Goal: Task Accomplishment & Management: Use online tool/utility

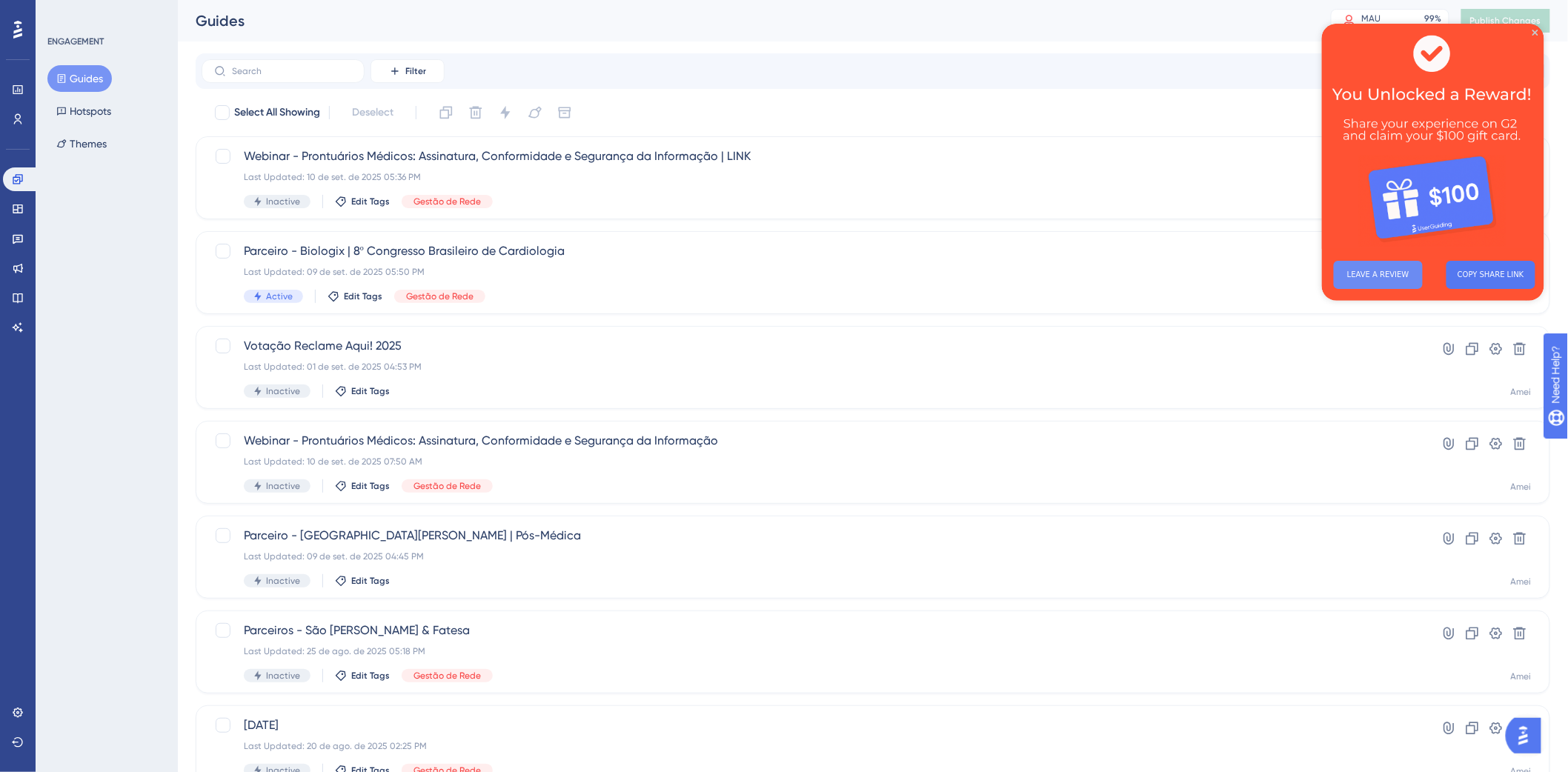
click at [1363, 270] on button "LEAVE A REVIEW" at bounding box center [1377, 274] width 89 height 28
click at [1535, 27] on img at bounding box center [1432, 135] width 222 height 225
click at [1534, 33] on icon "Close Preview" at bounding box center [1534, 32] width 6 height 6
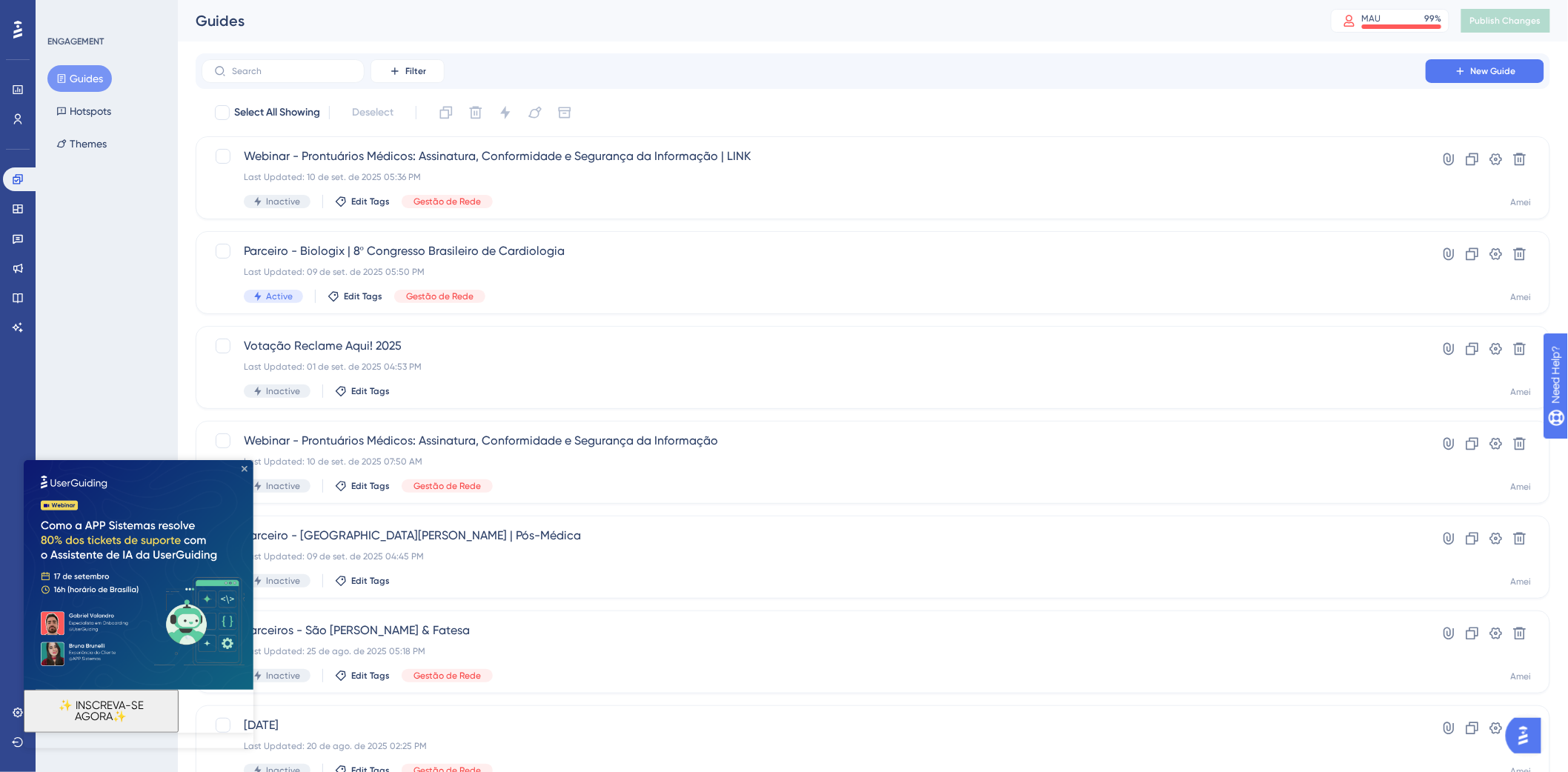
click at [244, 468] on icon "Close Preview" at bounding box center [244, 468] width 6 height 6
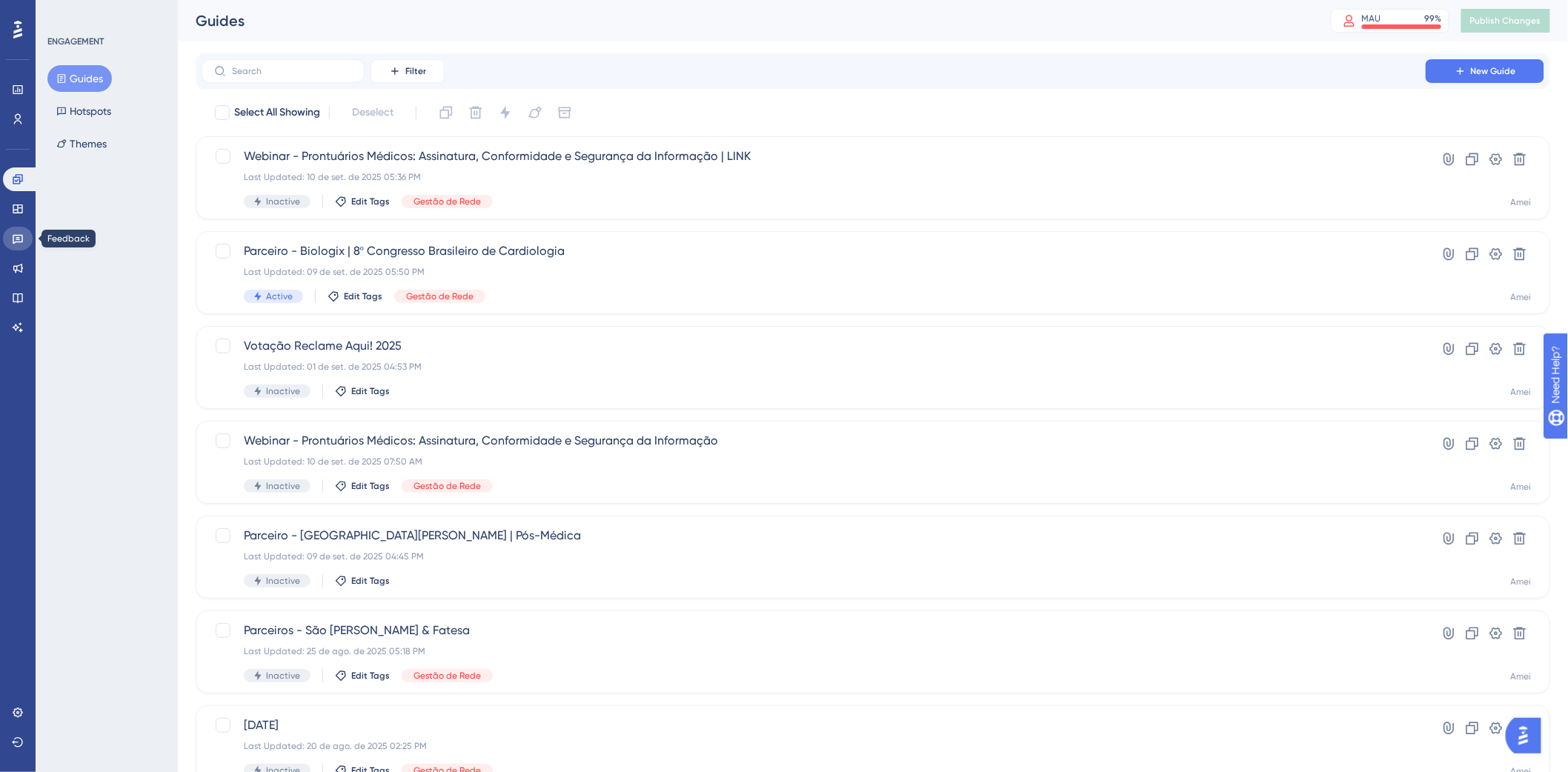
click at [20, 247] on link at bounding box center [18, 238] width 30 height 24
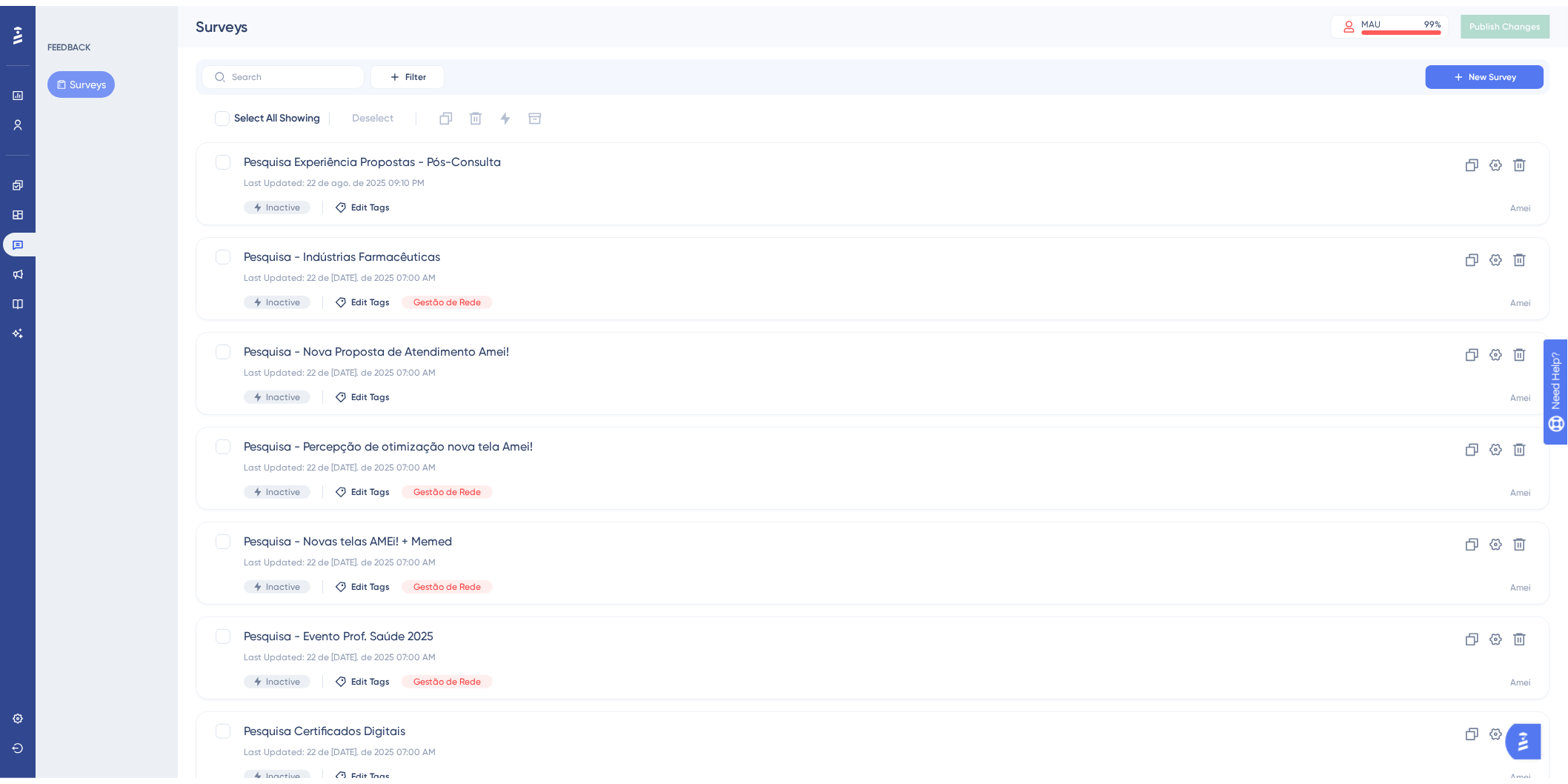
scroll to position [335, 0]
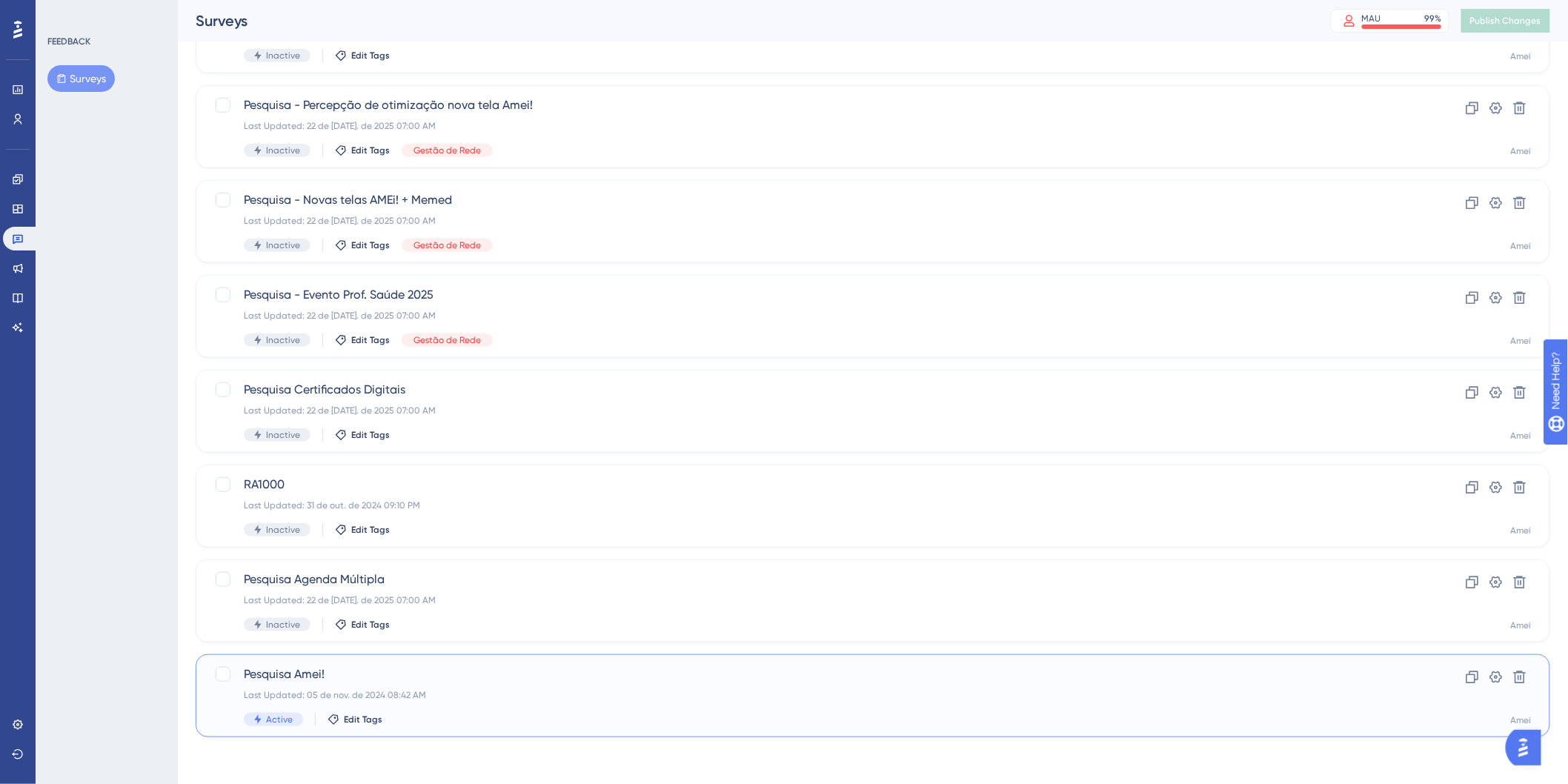
click at [393, 680] on span "Pesquisa Amei!" at bounding box center [814, 674] width 1139 height 18
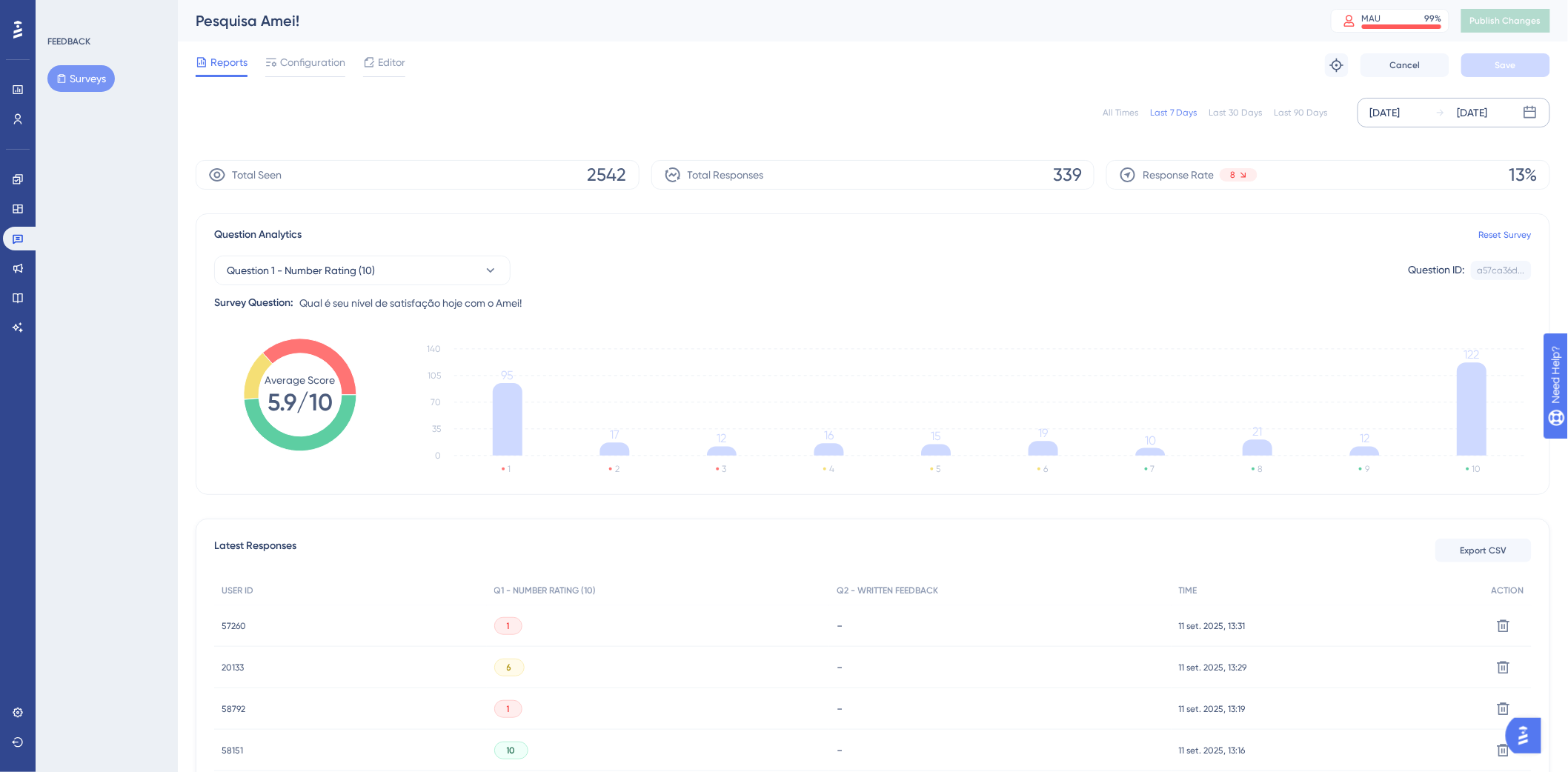
click at [1455, 108] on div "[DATE]" at bounding box center [1461, 113] width 53 height 18
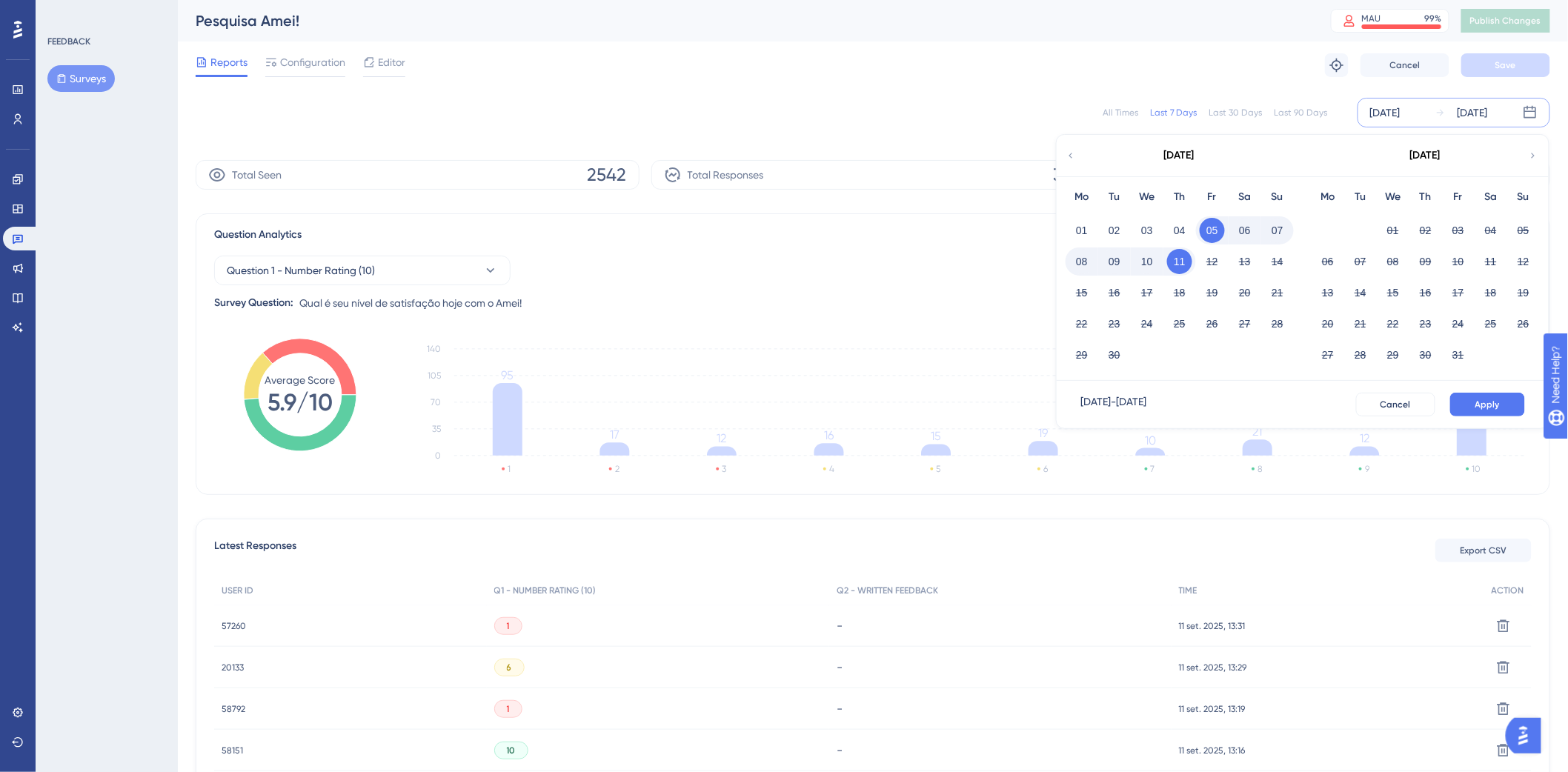
click at [1063, 156] on div "[DATE]" at bounding box center [1179, 156] width 244 height 42
click at [1075, 157] on icon at bounding box center [1071, 155] width 10 height 13
click at [1464, 226] on button "01" at bounding box center [1458, 229] width 25 height 25
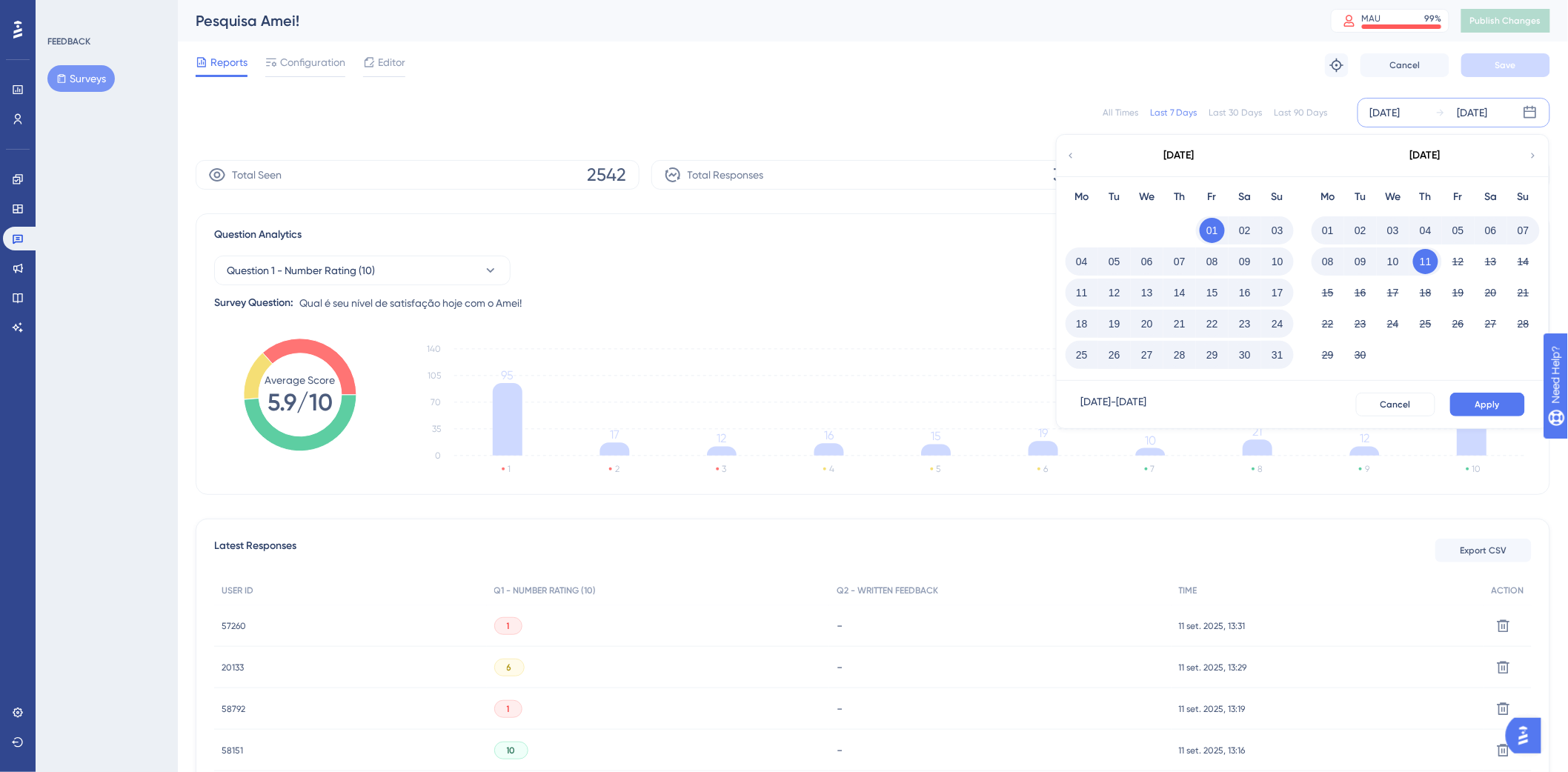
click at [1280, 353] on button "31" at bounding box center [1276, 354] width 25 height 25
click at [1484, 402] on span "Apply" at bounding box center [1487, 405] width 25 height 12
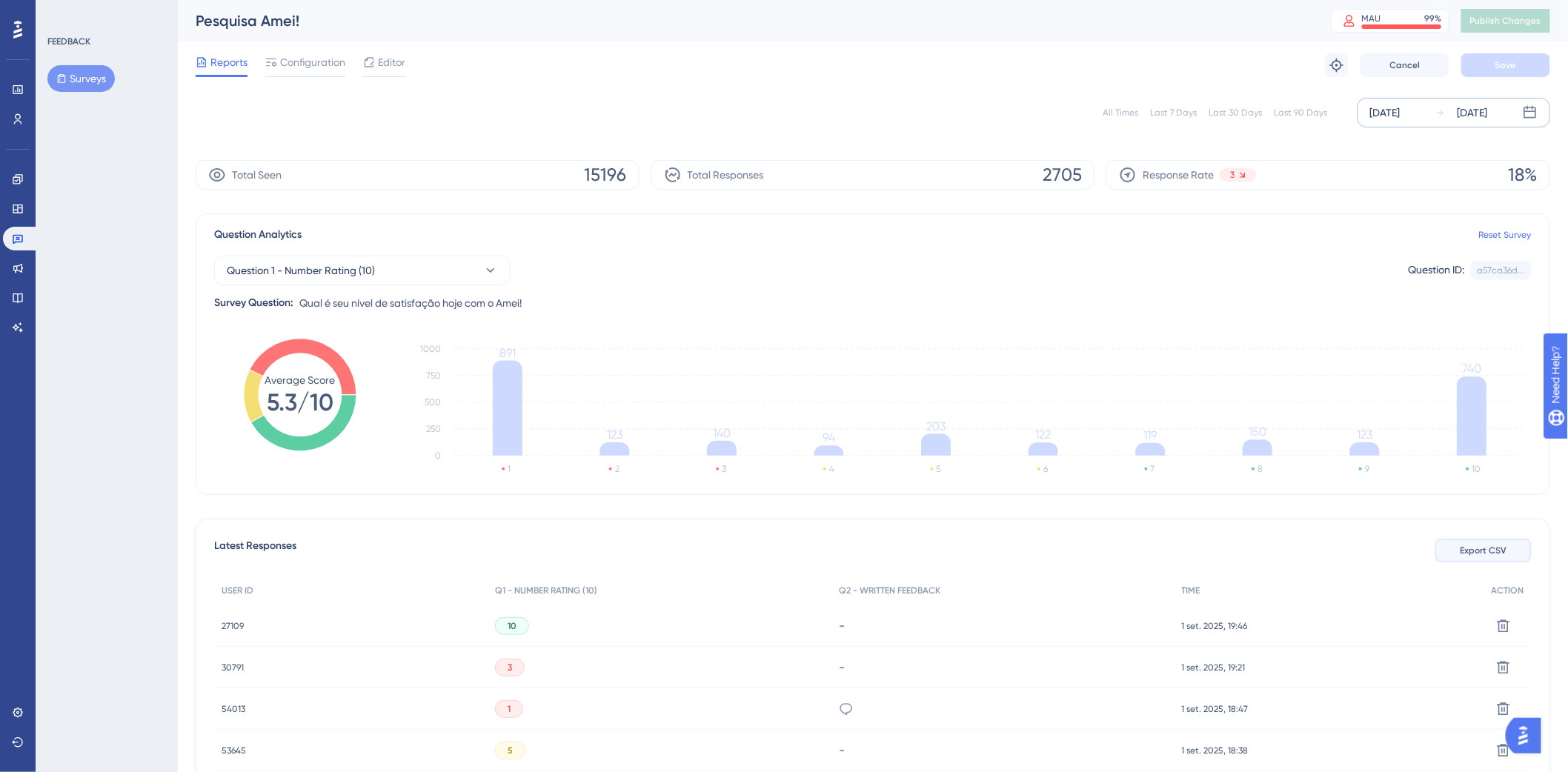
click at [1502, 549] on span "Export CSV" at bounding box center [1484, 551] width 47 height 12
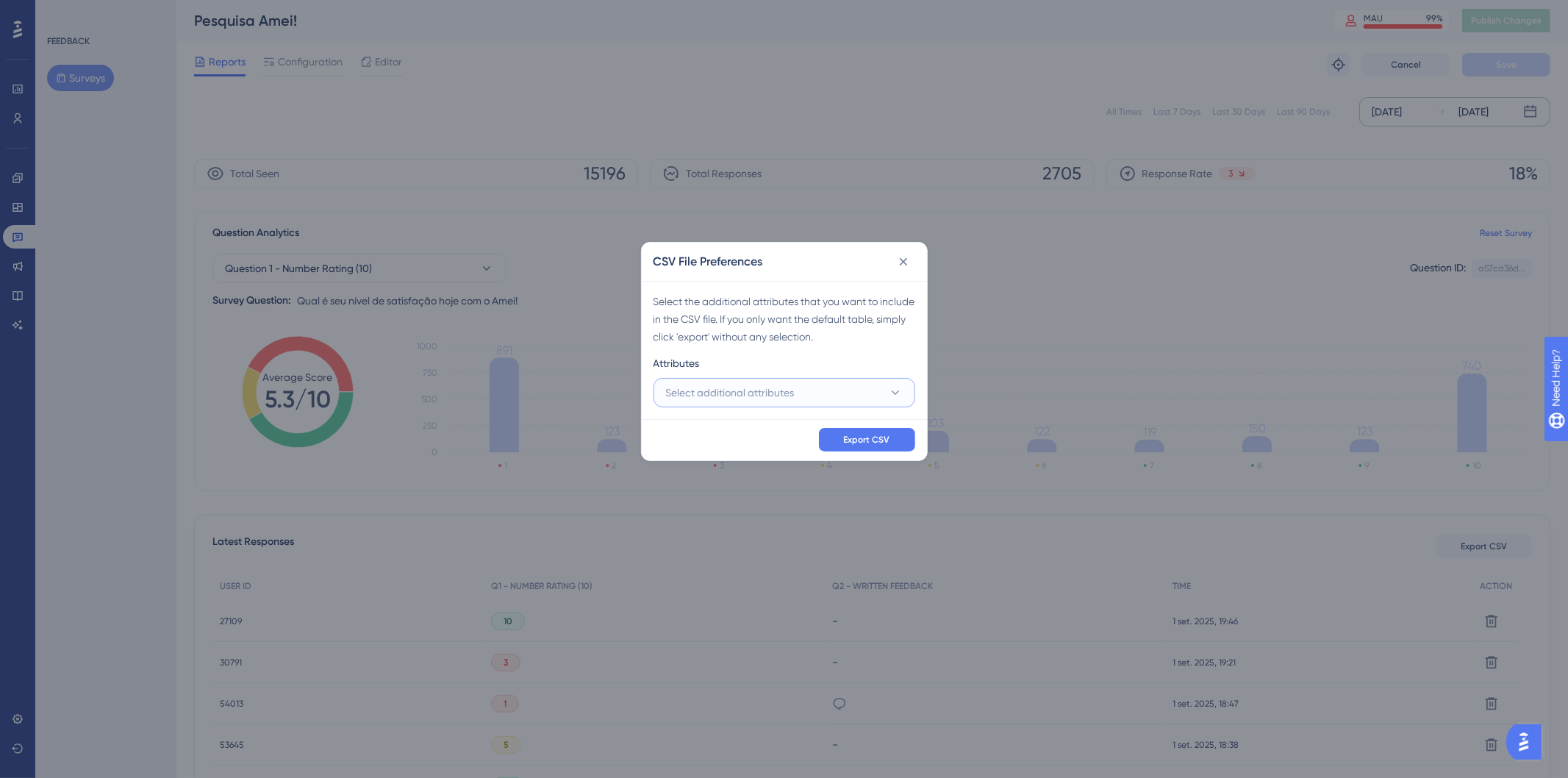
click at [759, 393] on span "Select additional attributes" at bounding box center [730, 393] width 129 height 18
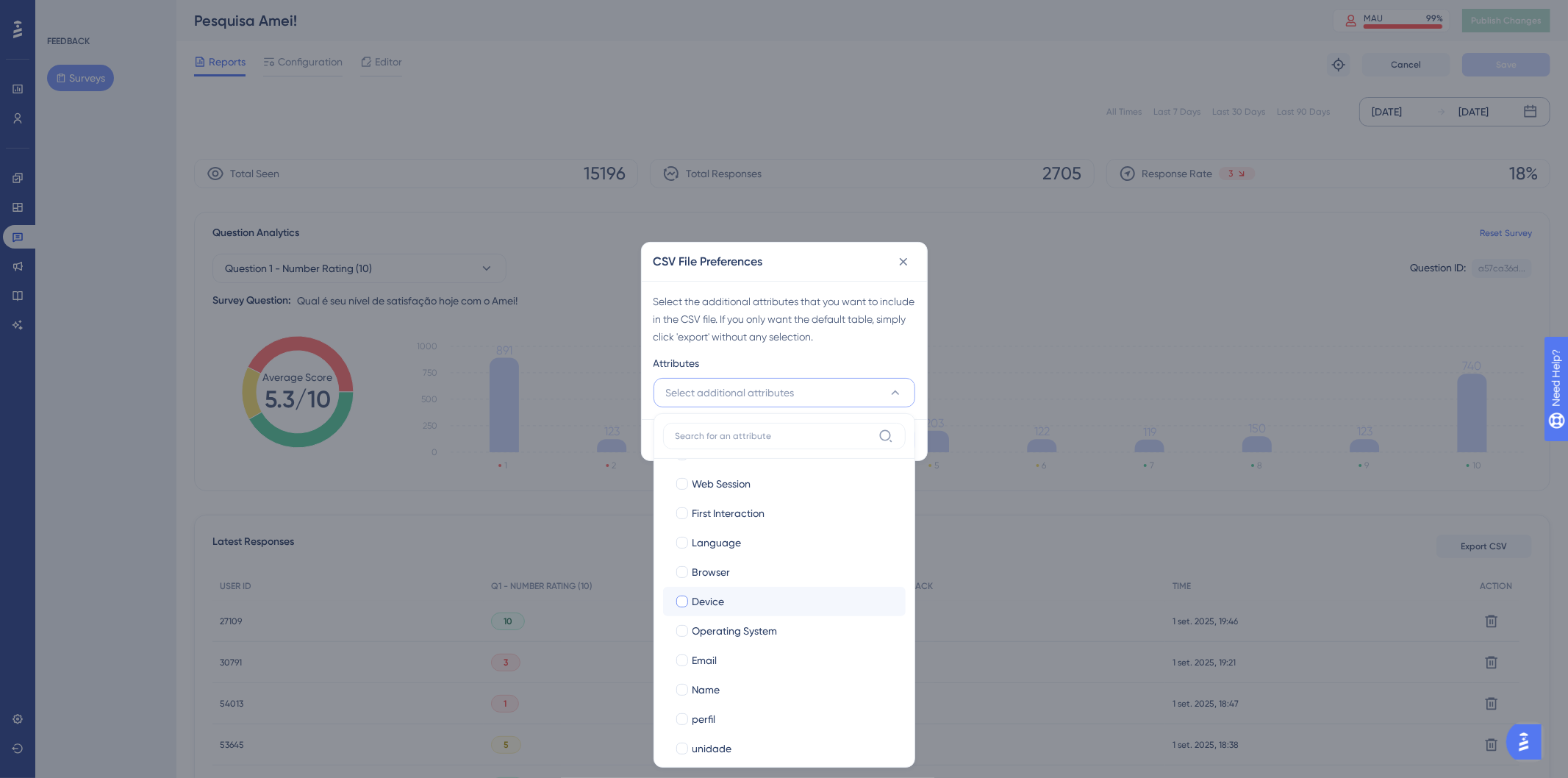
scroll to position [42, 0]
click at [682, 703] on div at bounding box center [683, 705] width 12 height 12
checkbox input "true"
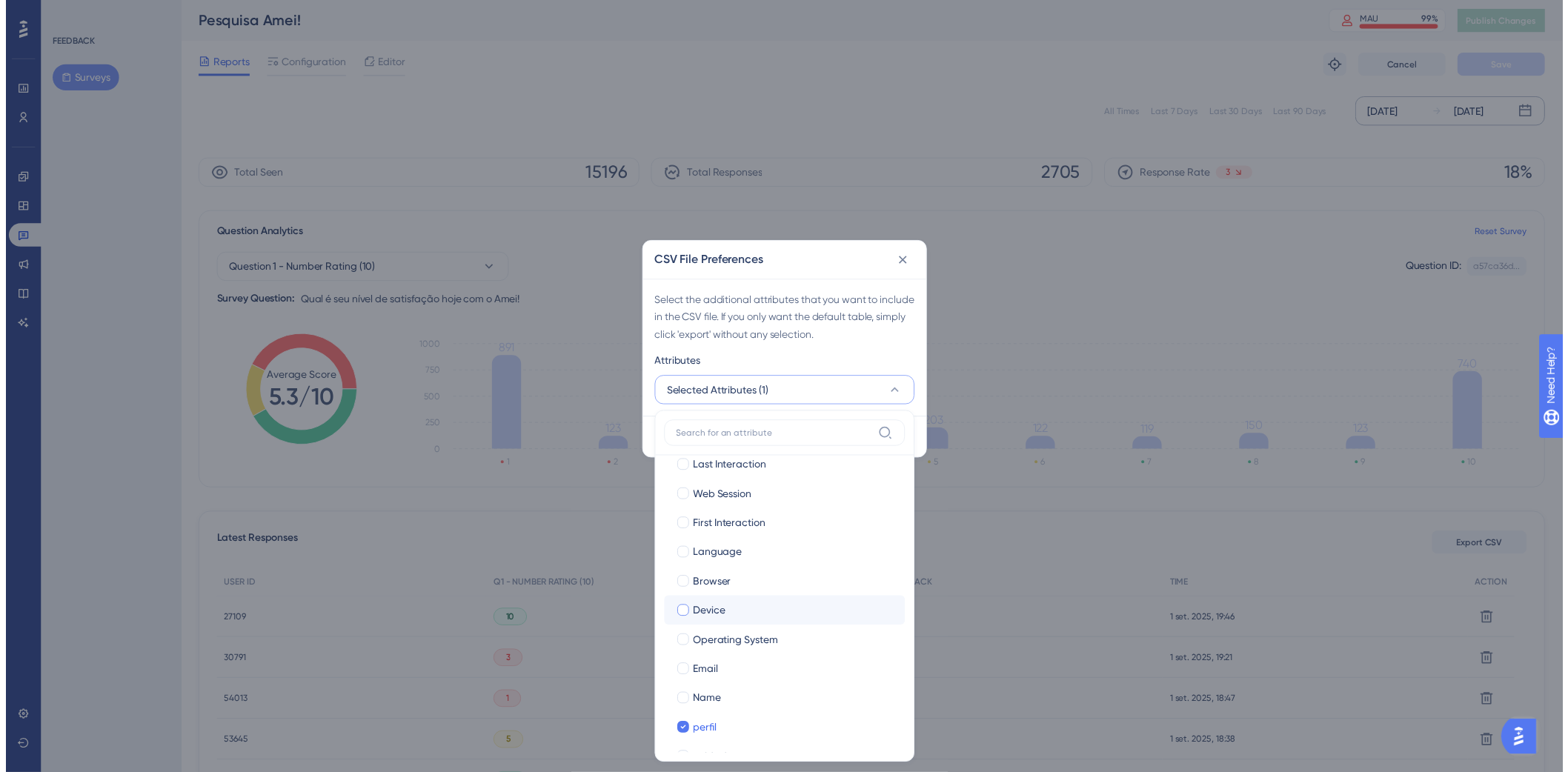
scroll to position [0, 0]
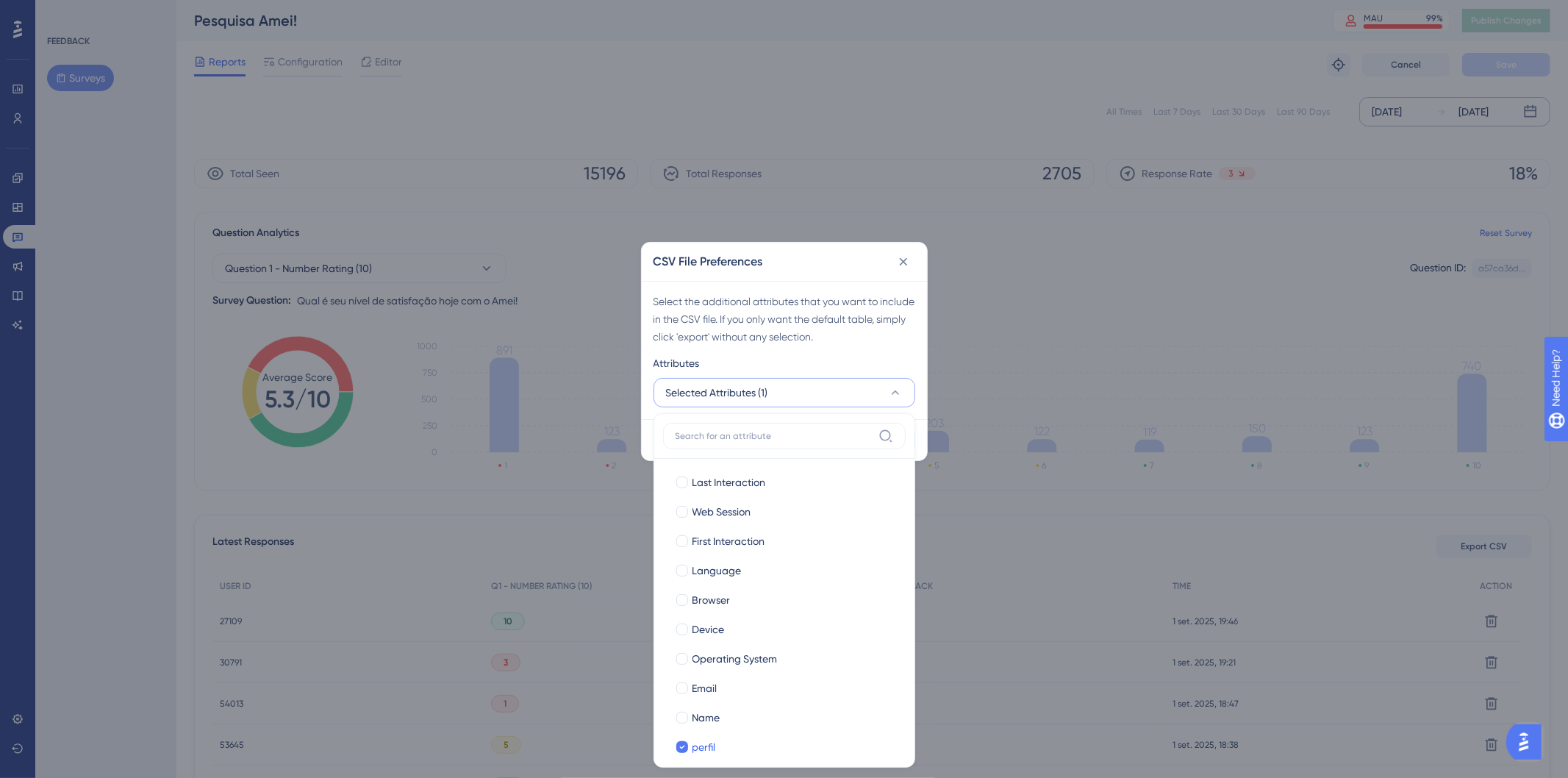
click at [881, 350] on div "Select the additional attributes that you want to include in the CSV file. If y…" at bounding box center [785, 350] width 286 height 138
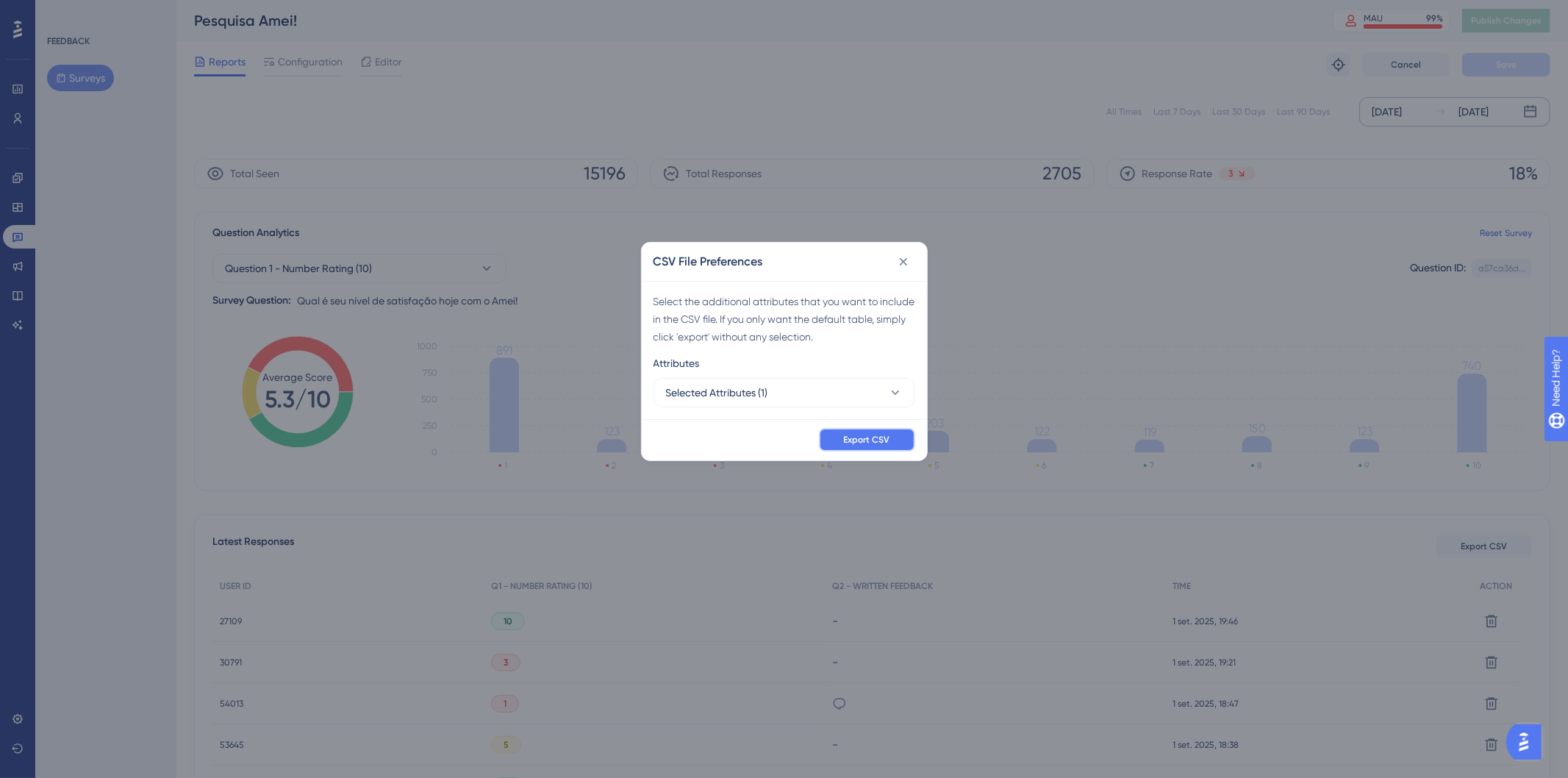
click at [868, 444] on span "Export CSV" at bounding box center [867, 439] width 46 height 12
